Goal: Task Accomplishment & Management: Manage account settings

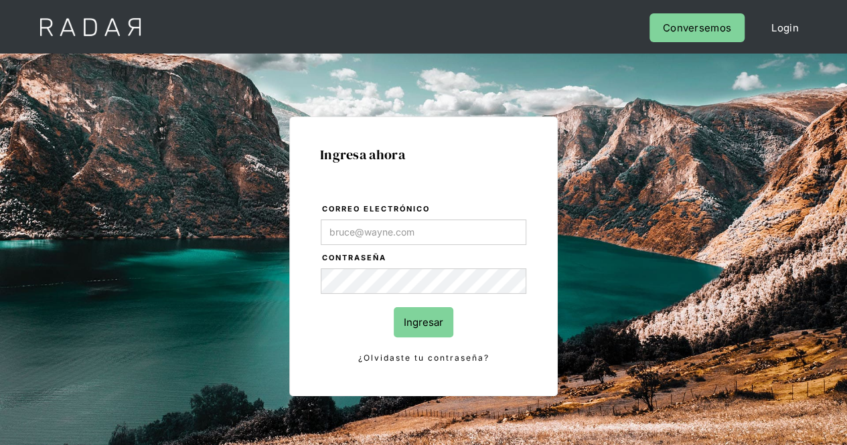
click at [411, 240] on input "Correo electrónico" at bounding box center [424, 232] width 206 height 25
click at [372, 232] on input "Correo electrónico" at bounding box center [424, 232] width 206 height 25
type input "Evans@prontopaga.com"
click at [417, 230] on body "Cargando... Cerrar sesión Perfil Login Conversemos Ingresa ahora Correo electró…" at bounding box center [423, 344] width 847 height 689
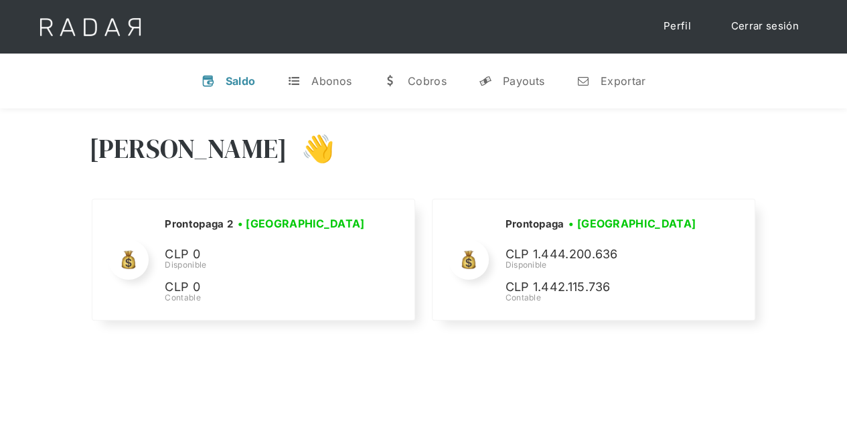
click at [646, 147] on div "[PERSON_NAME] 👋" at bounding box center [424, 159] width 670 height 80
